Goal: Task Accomplishment & Management: Complete application form

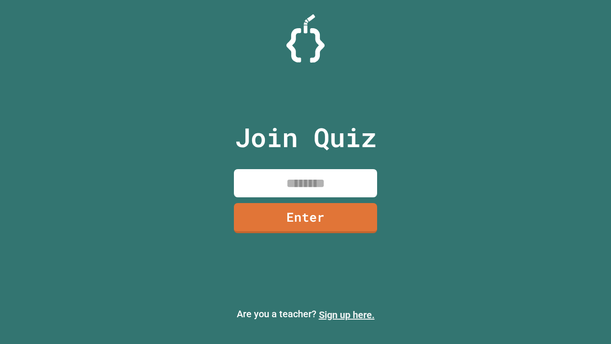
click at [347, 315] on link "Sign up here." at bounding box center [347, 314] width 56 height 11
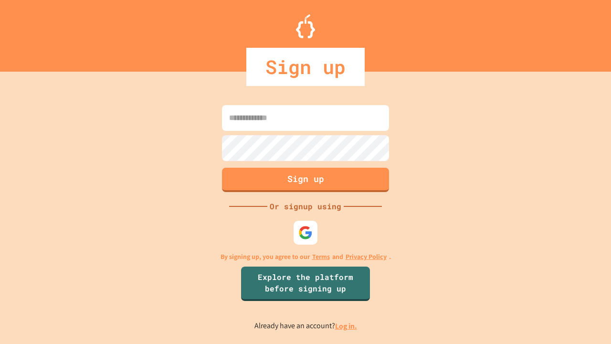
click at [347, 326] on link "Log in." at bounding box center [346, 326] width 22 height 10
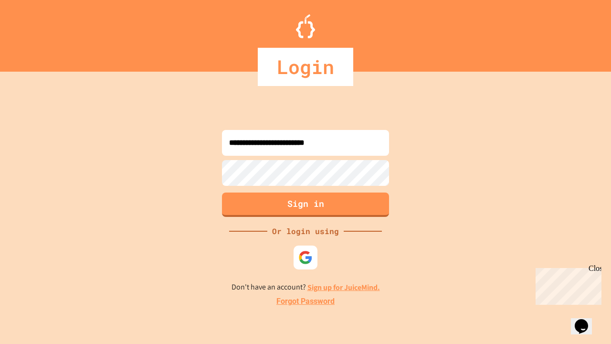
type input "**********"
